Goal: Information Seeking & Learning: Learn about a topic

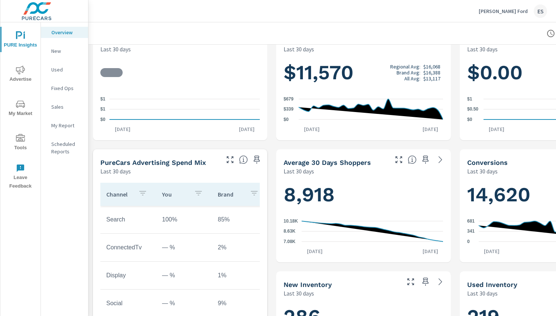
scroll to position [148, 0]
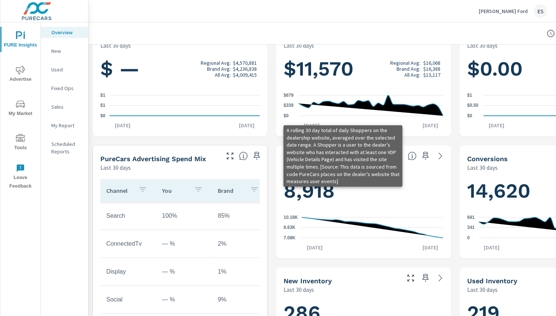
click at [415, 157] on icon at bounding box center [412, 155] width 9 height 9
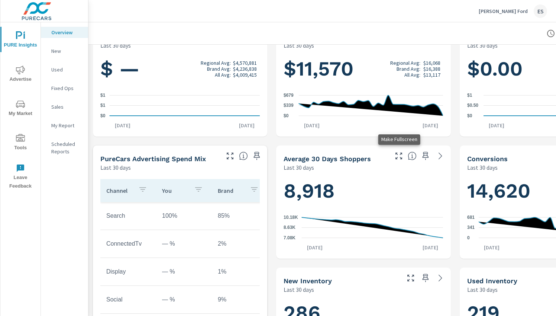
click at [401, 157] on icon "button" at bounding box center [399, 155] width 9 height 9
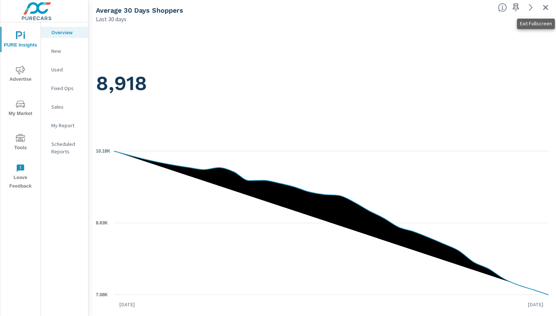
click at [546, 6] on icon "button" at bounding box center [545, 7] width 9 height 9
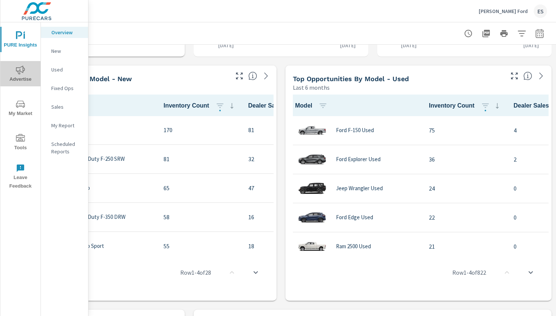
click at [24, 75] on span "Advertise" at bounding box center [21, 74] width 36 height 18
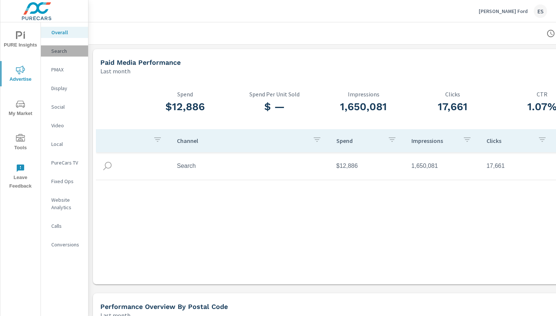
click at [58, 52] on p "Search" at bounding box center [66, 50] width 31 height 7
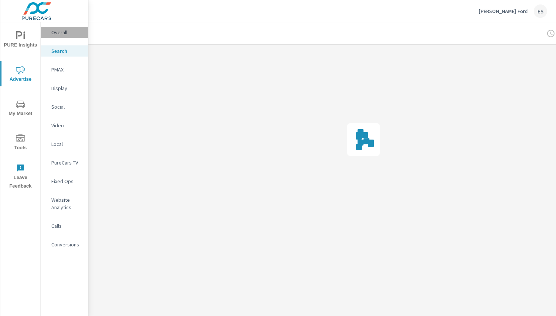
click at [65, 32] on p "Overall" at bounding box center [66, 32] width 31 height 7
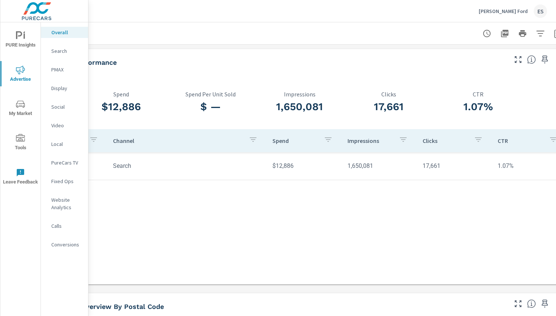
scroll to position [0, 83]
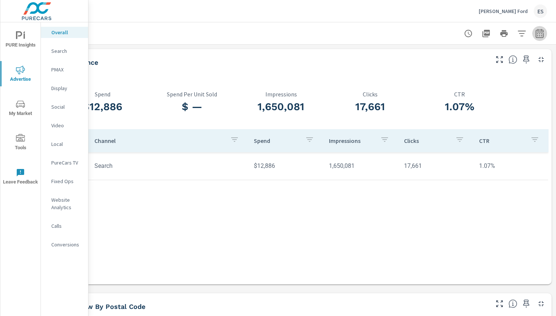
click at [540, 32] on icon "button" at bounding box center [540, 33] width 8 height 9
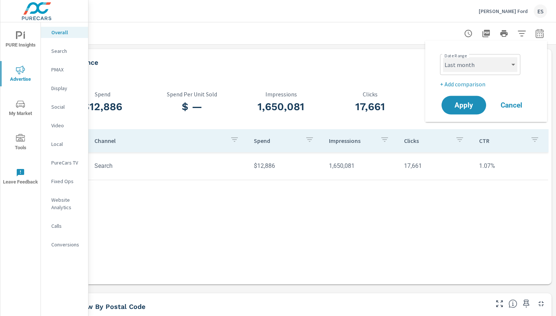
click at [443, 57] on select "Custom [DATE] Last week Last 7 days Last 14 days Last 30 days Last 45 days Last…" at bounding box center [480, 64] width 74 height 15
click option "Last 7 days" at bounding box center [0, 0] width 0 height 0
select select "Last 7 days"
click at [472, 105] on span "Apply" at bounding box center [464, 105] width 30 height 7
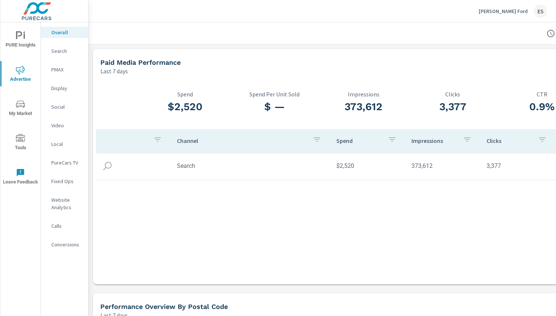
scroll to position [0, 48]
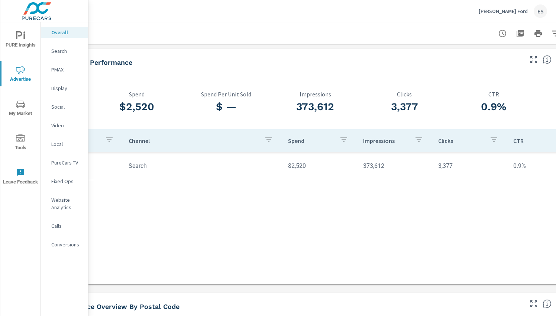
click at [504, 34] on icon "button" at bounding box center [502, 33] width 9 height 9
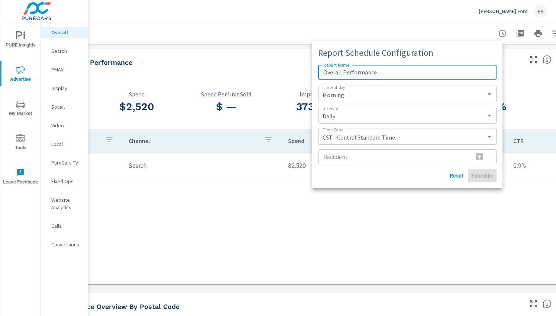
click at [453, 231] on div at bounding box center [278, 158] width 556 height 316
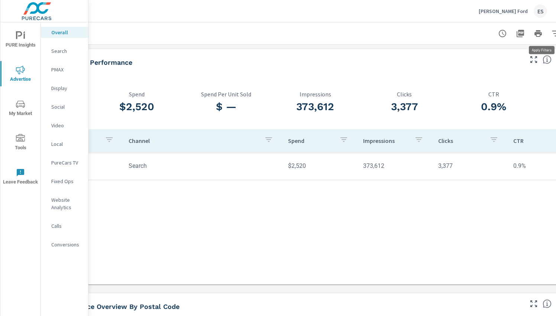
scroll to position [0, 83]
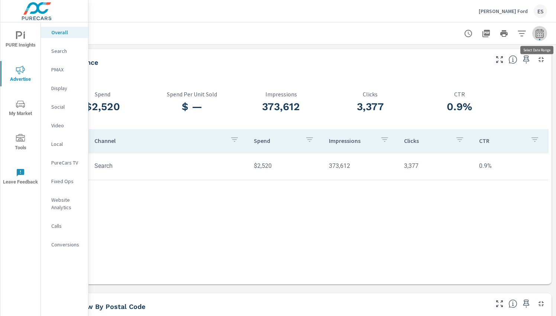
click at [540, 35] on icon "button" at bounding box center [539, 33] width 9 height 9
select select "Last 7 days"
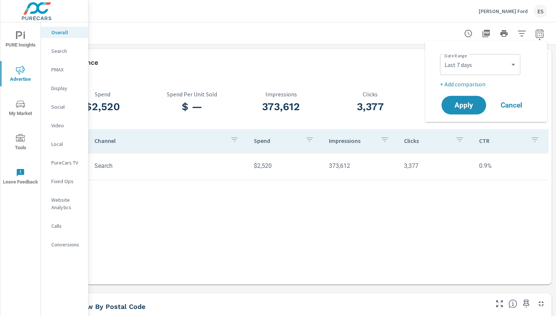
click at [460, 82] on p "+ Add comparison" at bounding box center [487, 84] width 95 height 9
select select "Previous period"
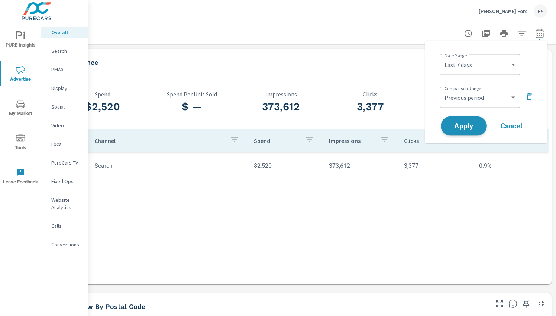
click at [470, 126] on span "Apply" at bounding box center [464, 125] width 30 height 7
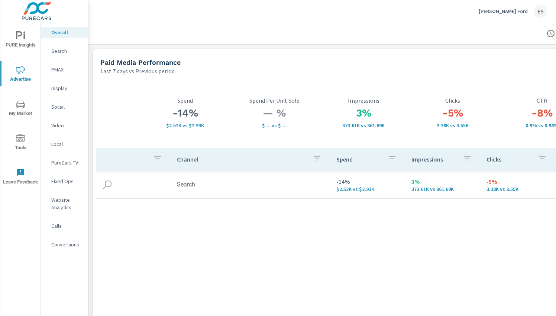
click at [518, 13] on p "[PERSON_NAME] Ford" at bounding box center [503, 11] width 49 height 7
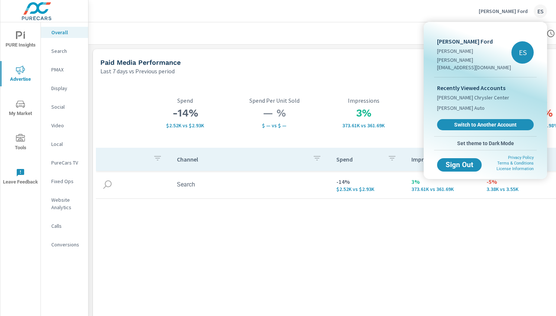
click at [318, 244] on div at bounding box center [278, 158] width 556 height 316
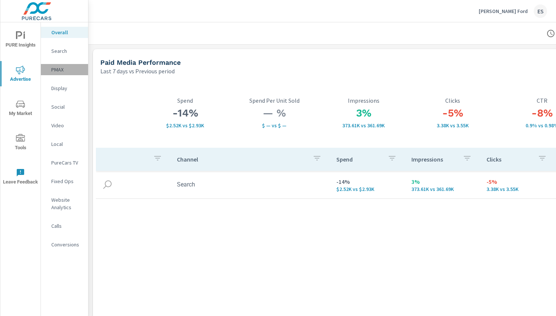
click at [62, 70] on p "PMAX" at bounding box center [66, 69] width 31 height 7
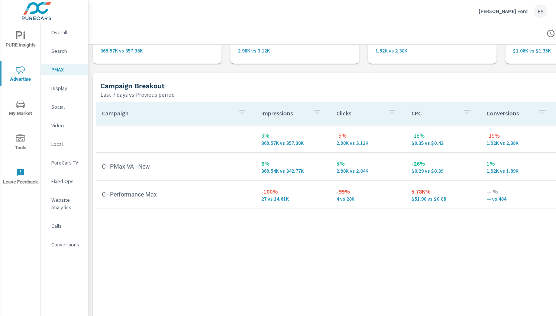
scroll to position [58, 0]
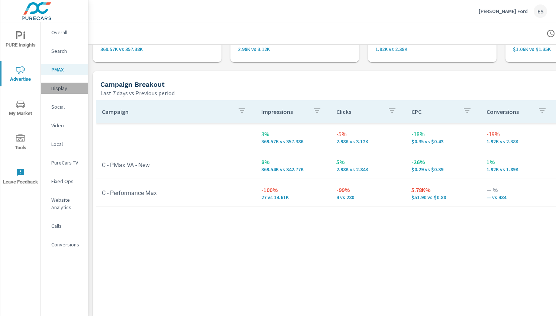
click at [64, 91] on p "Display" at bounding box center [66, 87] width 31 height 7
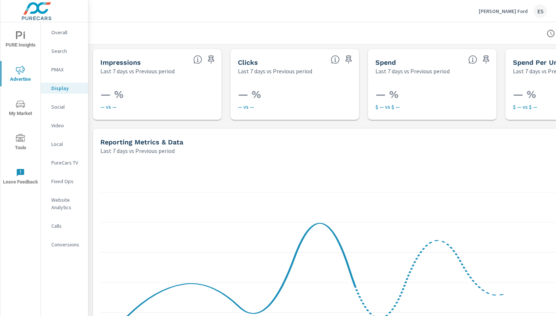
click at [67, 126] on p "Video" at bounding box center [66, 125] width 31 height 7
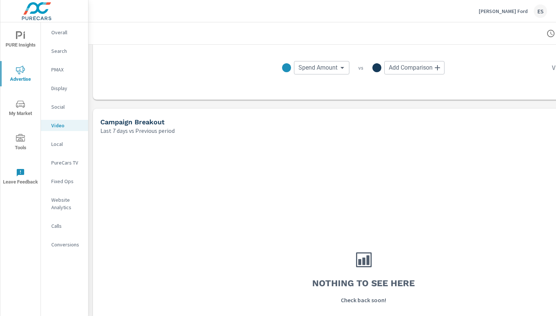
scroll to position [263, 0]
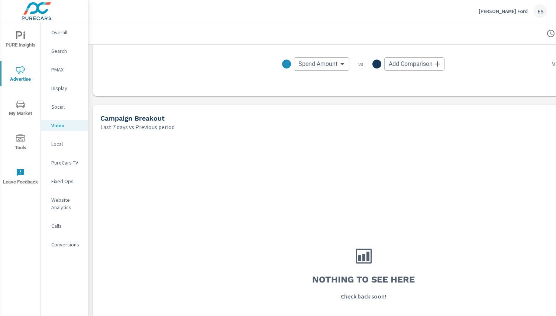
click at [68, 161] on p "PureCars TV" at bounding box center [66, 162] width 31 height 7
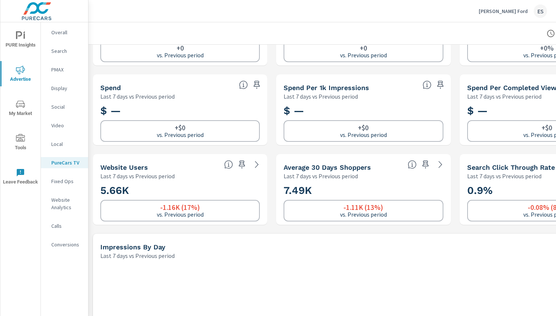
scroll to position [78, 0]
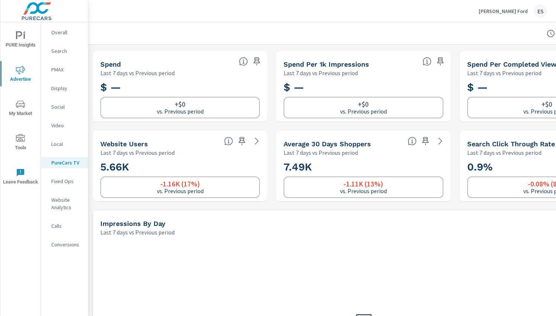
click at [66, 200] on p "Website Analytics" at bounding box center [66, 203] width 31 height 15
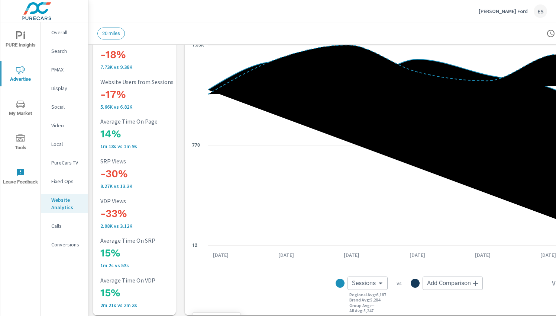
scroll to position [44, 83]
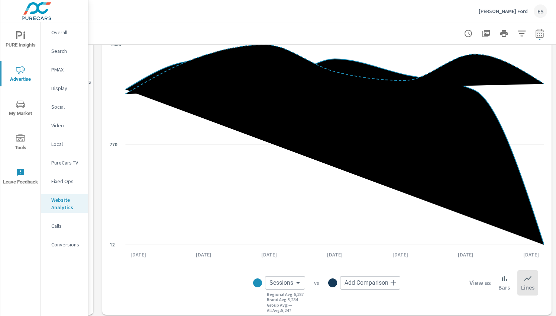
click at [63, 73] on p "PMAX" at bounding box center [66, 69] width 31 height 7
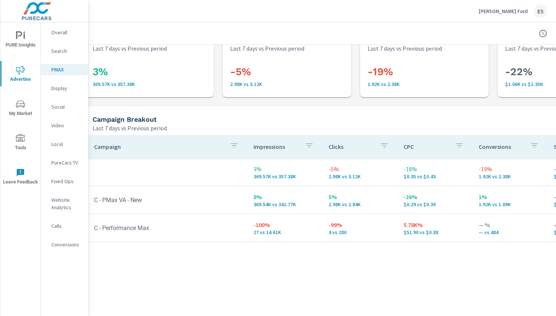
scroll to position [31, 7]
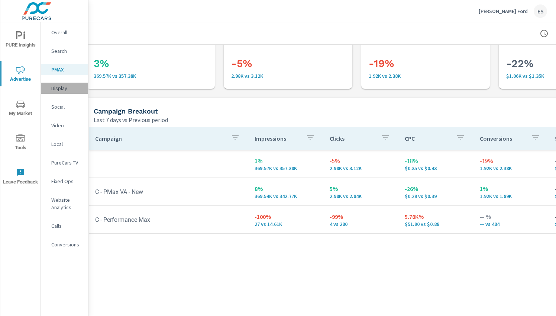
click at [63, 92] on div "Display" at bounding box center [64, 88] width 47 height 11
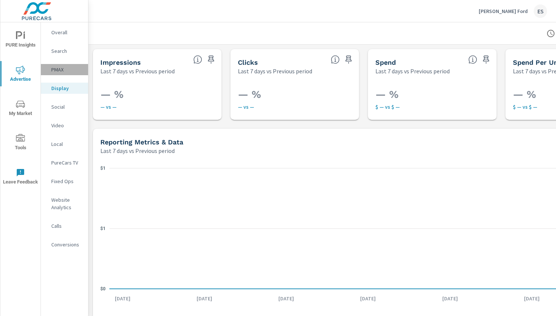
click at [61, 74] on div "PMAX" at bounding box center [64, 69] width 47 height 11
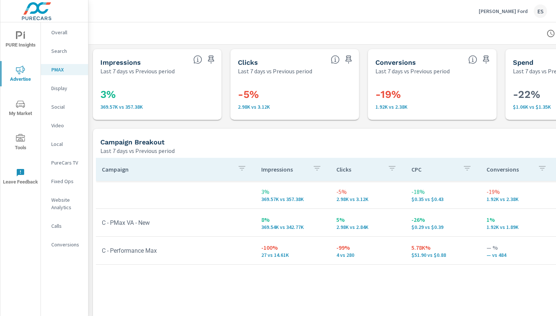
click at [65, 126] on p "Video" at bounding box center [66, 125] width 31 height 7
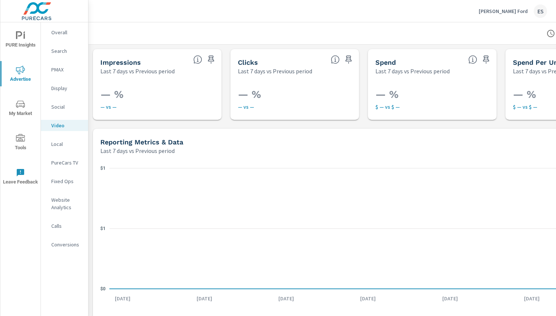
click at [64, 145] on p "Local" at bounding box center [66, 143] width 31 height 7
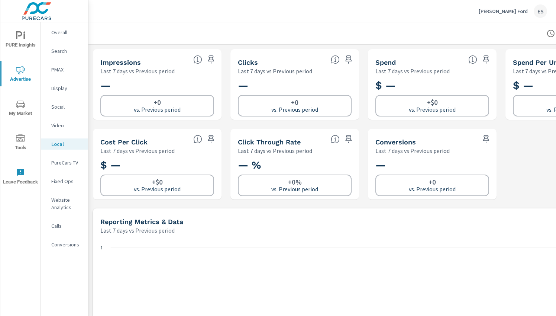
click at [68, 183] on p "Fixed Ops" at bounding box center [66, 180] width 31 height 7
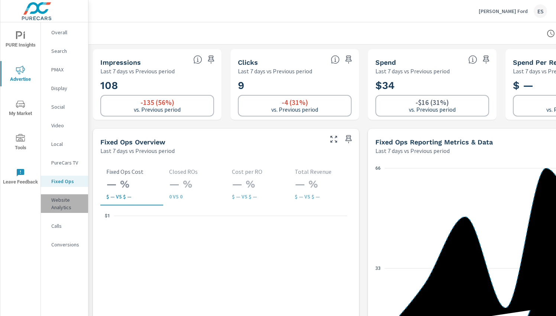
click at [68, 205] on p "Website Analytics" at bounding box center [66, 203] width 31 height 15
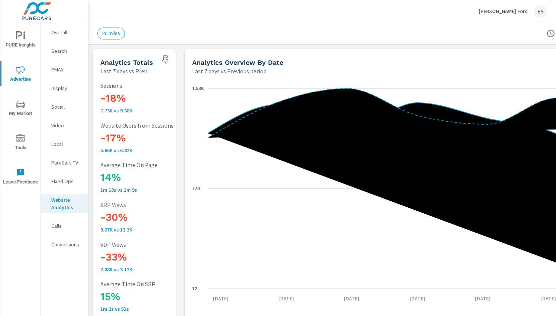
scroll to position [0, 0]
click at [59, 227] on p "Calls" at bounding box center [66, 225] width 31 height 7
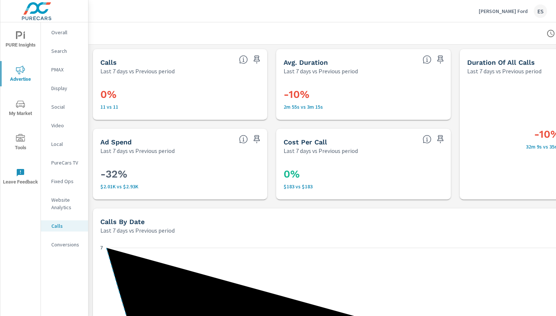
click at [68, 246] on p "Conversions" at bounding box center [66, 244] width 31 height 7
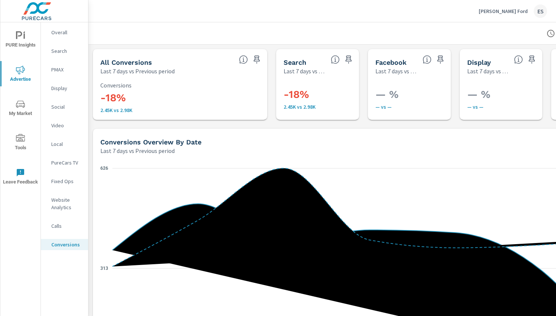
click at [69, 36] on p "Overall" at bounding box center [66, 32] width 31 height 7
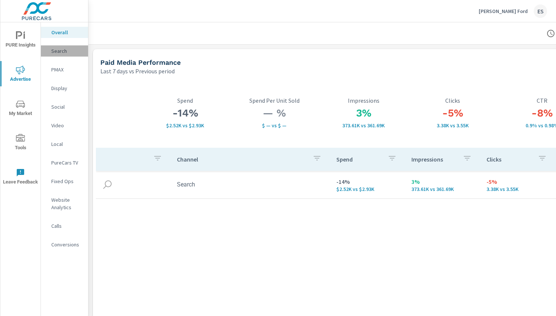
click at [74, 51] on p "Search" at bounding box center [66, 50] width 31 height 7
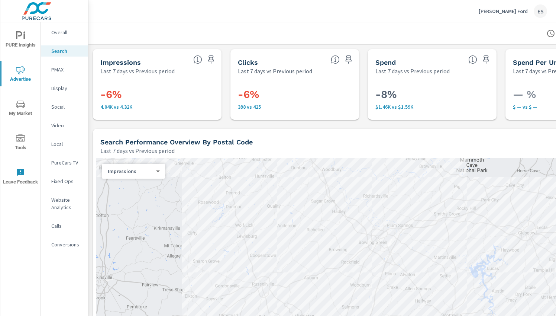
click at [62, 67] on p "PMAX" at bounding box center [66, 69] width 31 height 7
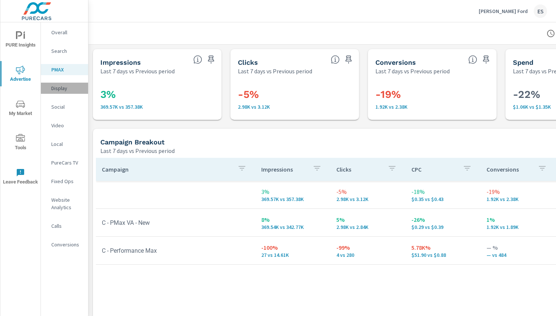
click at [62, 91] on p "Display" at bounding box center [66, 87] width 31 height 7
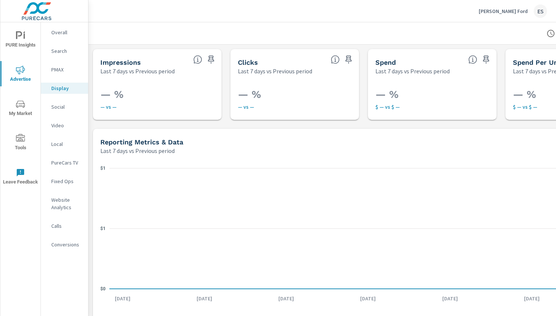
click at [66, 107] on p "Social" at bounding box center [66, 106] width 31 height 7
click at [63, 129] on div "Video" at bounding box center [64, 125] width 47 height 11
click at [61, 144] on p "Local" at bounding box center [66, 143] width 31 height 7
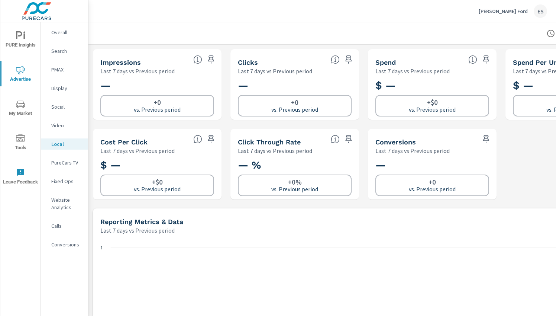
click at [61, 27] on nav "Overall Search PMAX Display Social Video Local PureCars TV Fixed Ops Website An…" at bounding box center [64, 141] width 47 height 238
click at [61, 29] on p "Overall" at bounding box center [66, 32] width 31 height 7
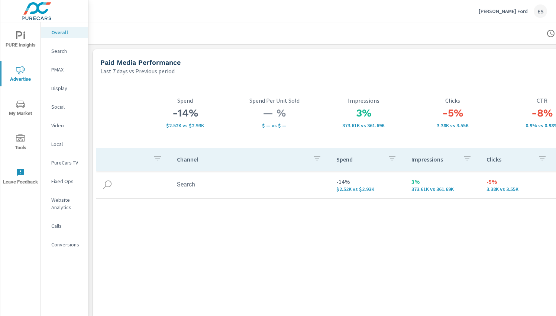
click at [521, 7] on div "[PERSON_NAME] Ford ES" at bounding box center [513, 10] width 68 height 13
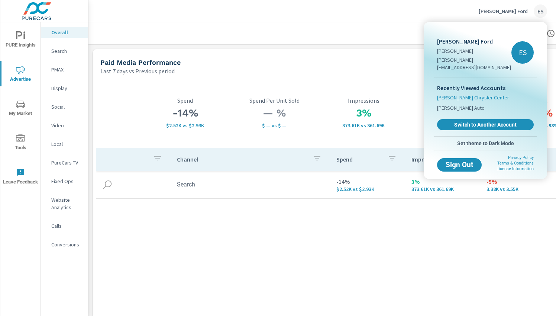
click at [462, 94] on span "[PERSON_NAME] Chrysler Center" at bounding box center [473, 97] width 72 height 7
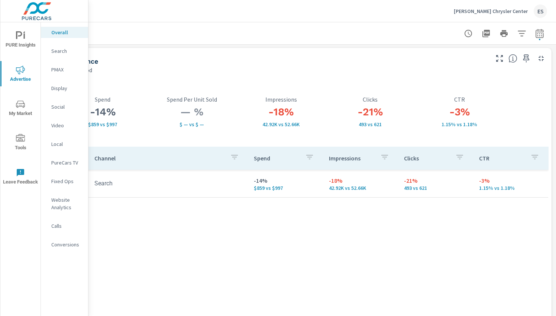
scroll to position [1, 0]
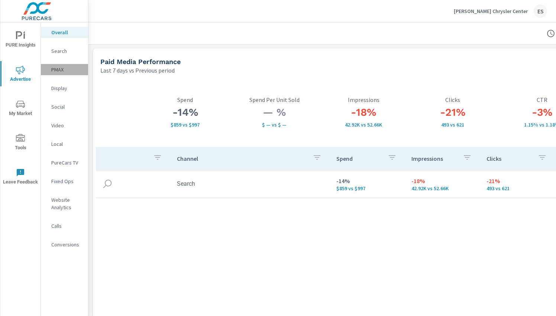
click at [69, 73] on p "PMAX" at bounding box center [66, 69] width 31 height 7
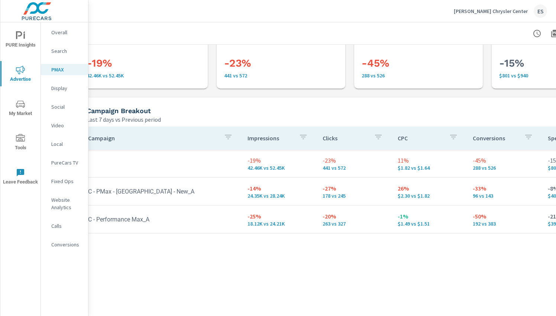
scroll to position [31, 0]
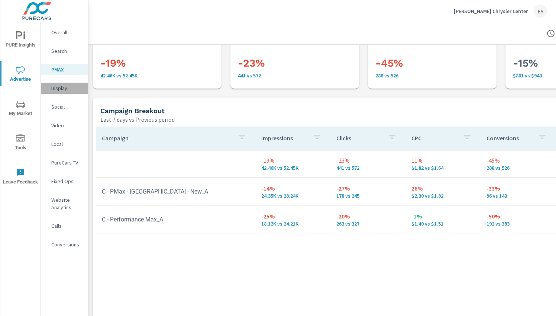
click at [71, 91] on p "Display" at bounding box center [66, 87] width 31 height 7
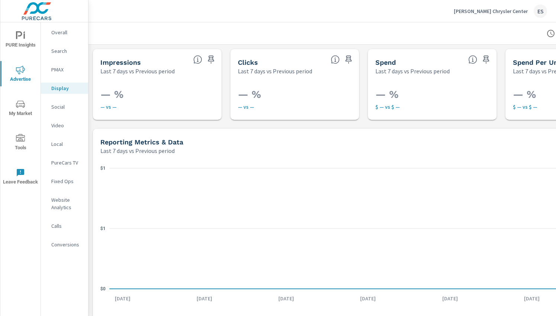
click at [67, 106] on p "Social" at bounding box center [66, 106] width 31 height 7
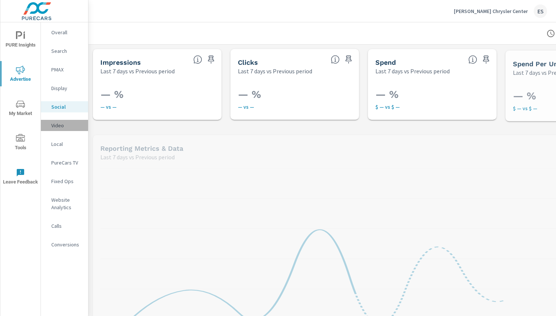
click at [61, 123] on p "Video" at bounding box center [66, 125] width 31 height 7
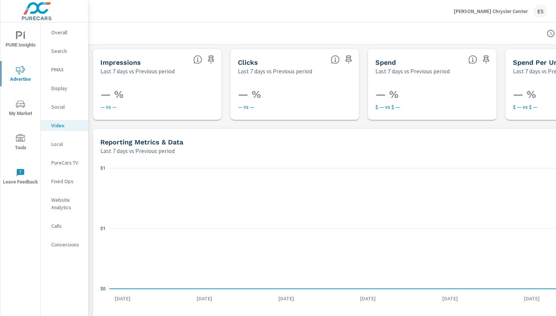
click at [518, 12] on p "[PERSON_NAME] Chrysler Center" at bounding box center [491, 11] width 74 height 7
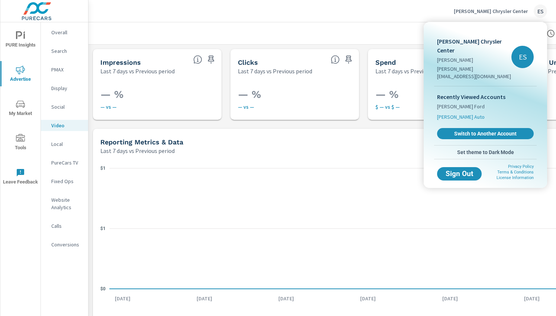
click at [445, 113] on span "[PERSON_NAME] Auto" at bounding box center [461, 116] width 48 height 7
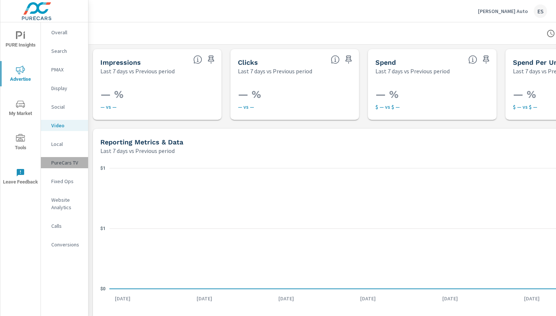
click at [72, 164] on p "PureCars TV" at bounding box center [66, 162] width 31 height 7
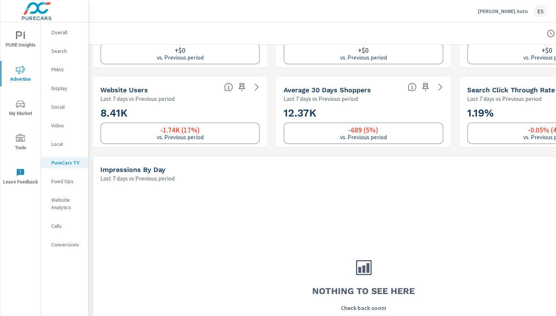
scroll to position [52, 0]
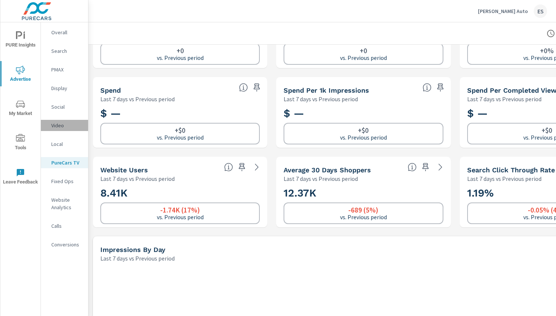
click at [68, 125] on p "Video" at bounding box center [66, 125] width 31 height 7
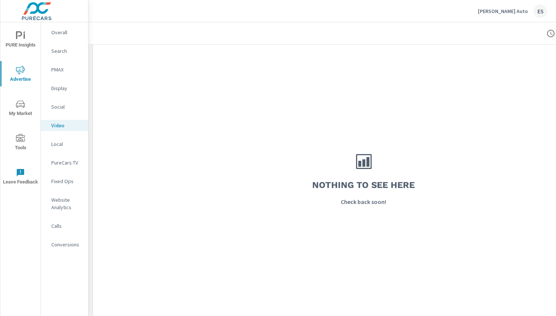
scroll to position [366, 0]
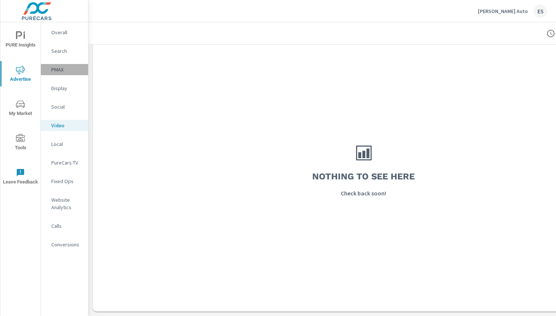
click at [62, 68] on p "PMAX" at bounding box center [66, 69] width 31 height 7
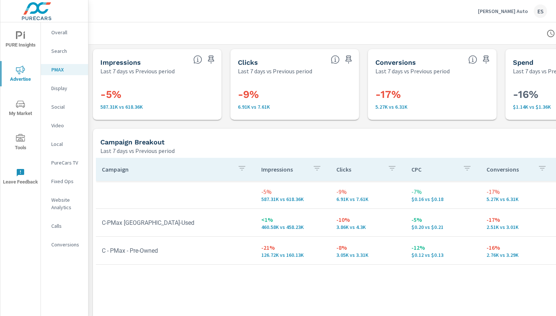
click at [63, 52] on p "Search" at bounding box center [66, 50] width 31 height 7
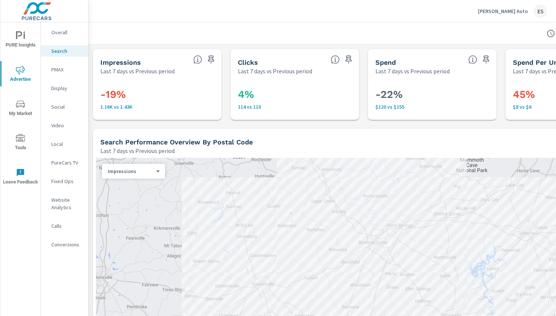
click at [61, 35] on p "Overall" at bounding box center [66, 32] width 31 height 7
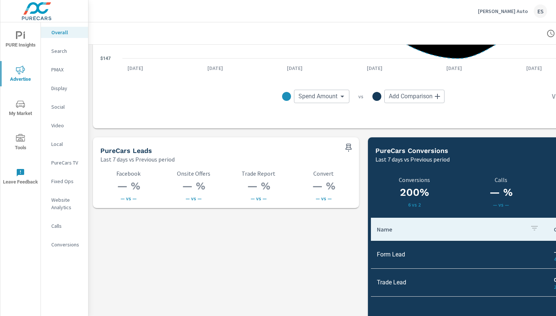
scroll to position [950, 0]
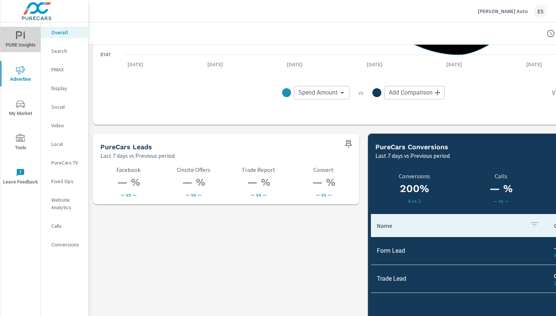
click at [17, 42] on span "PURE Insights" at bounding box center [21, 40] width 36 height 18
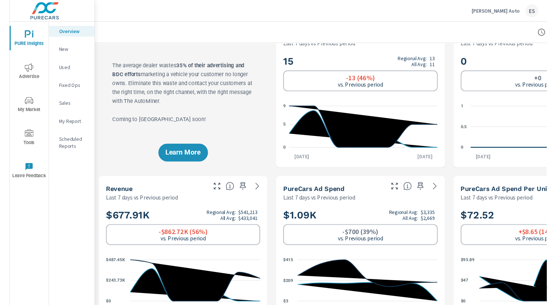
scroll to position [0, 0]
